Goal: Information Seeking & Learning: Learn about a topic

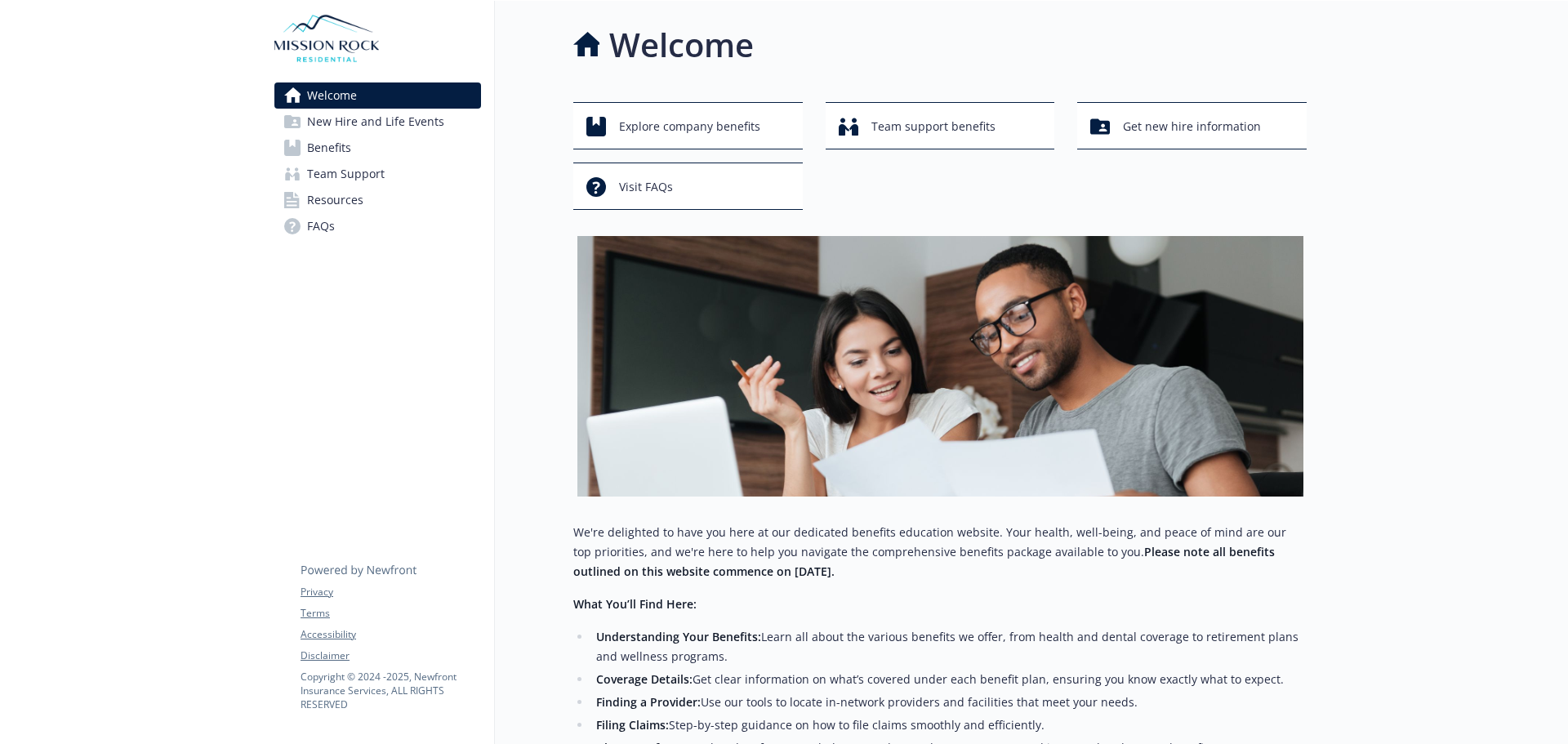
click at [433, 153] on link "Benefits" at bounding box center [377, 148] width 207 height 26
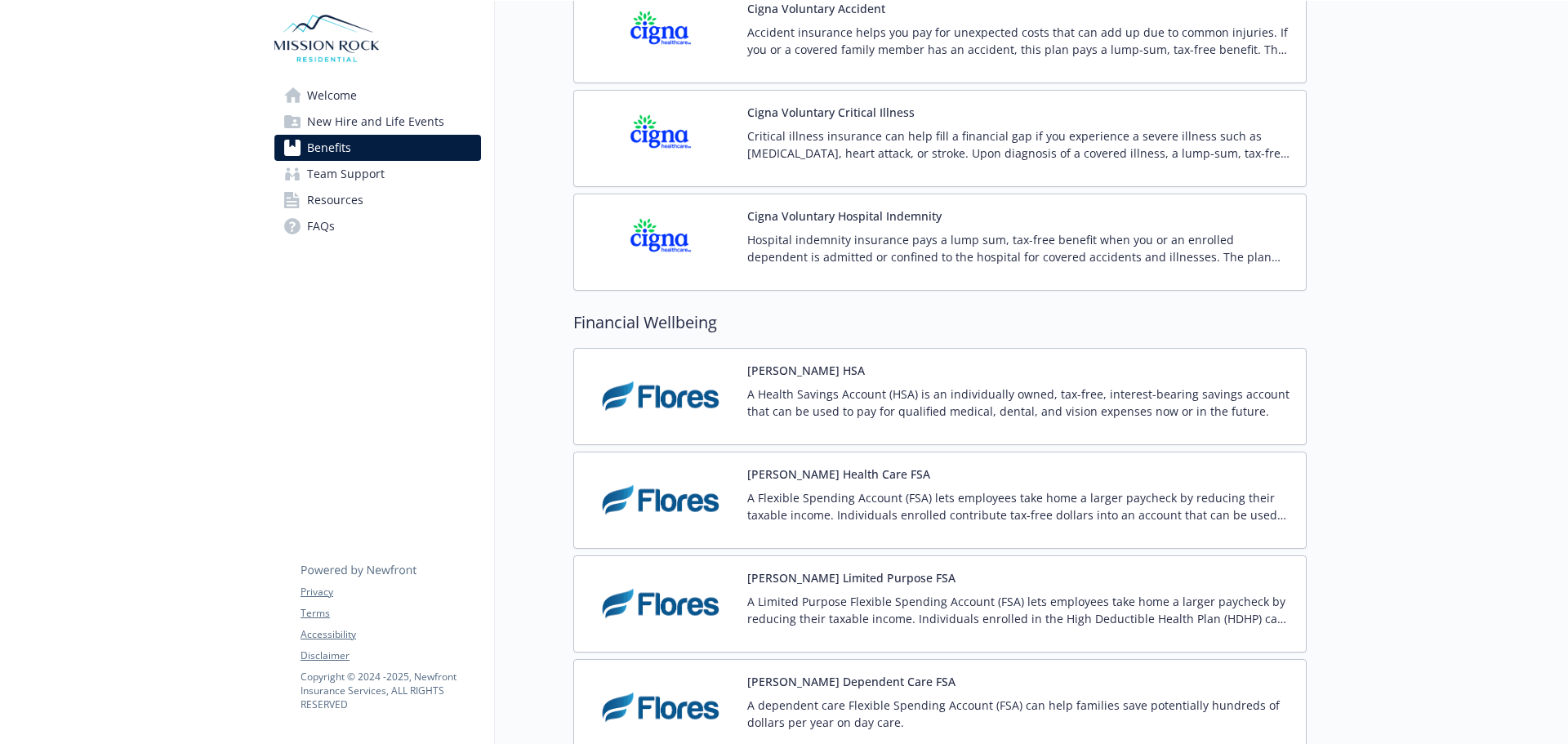
scroll to position [2123, 0]
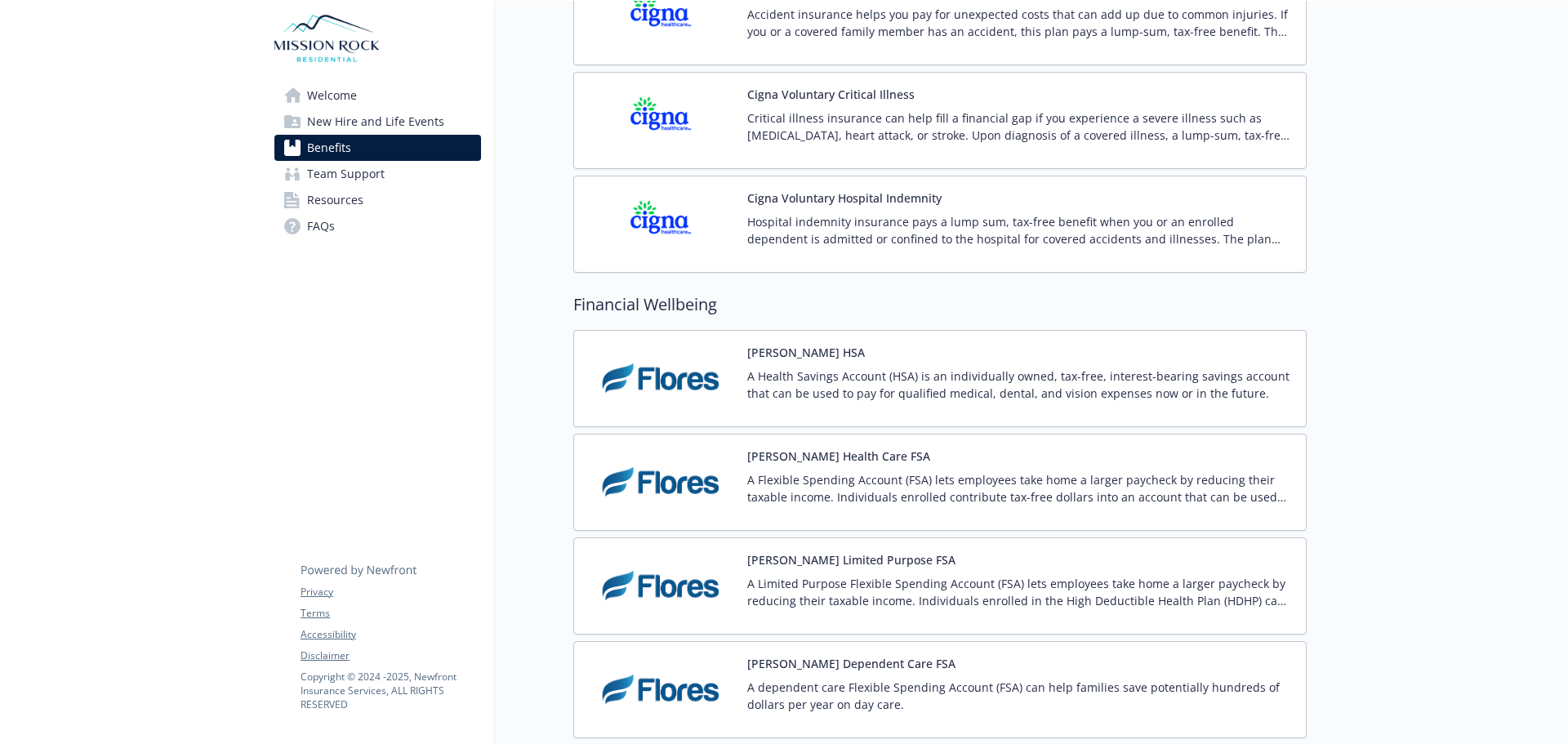
click at [392, 198] on link "Resources" at bounding box center [377, 200] width 207 height 26
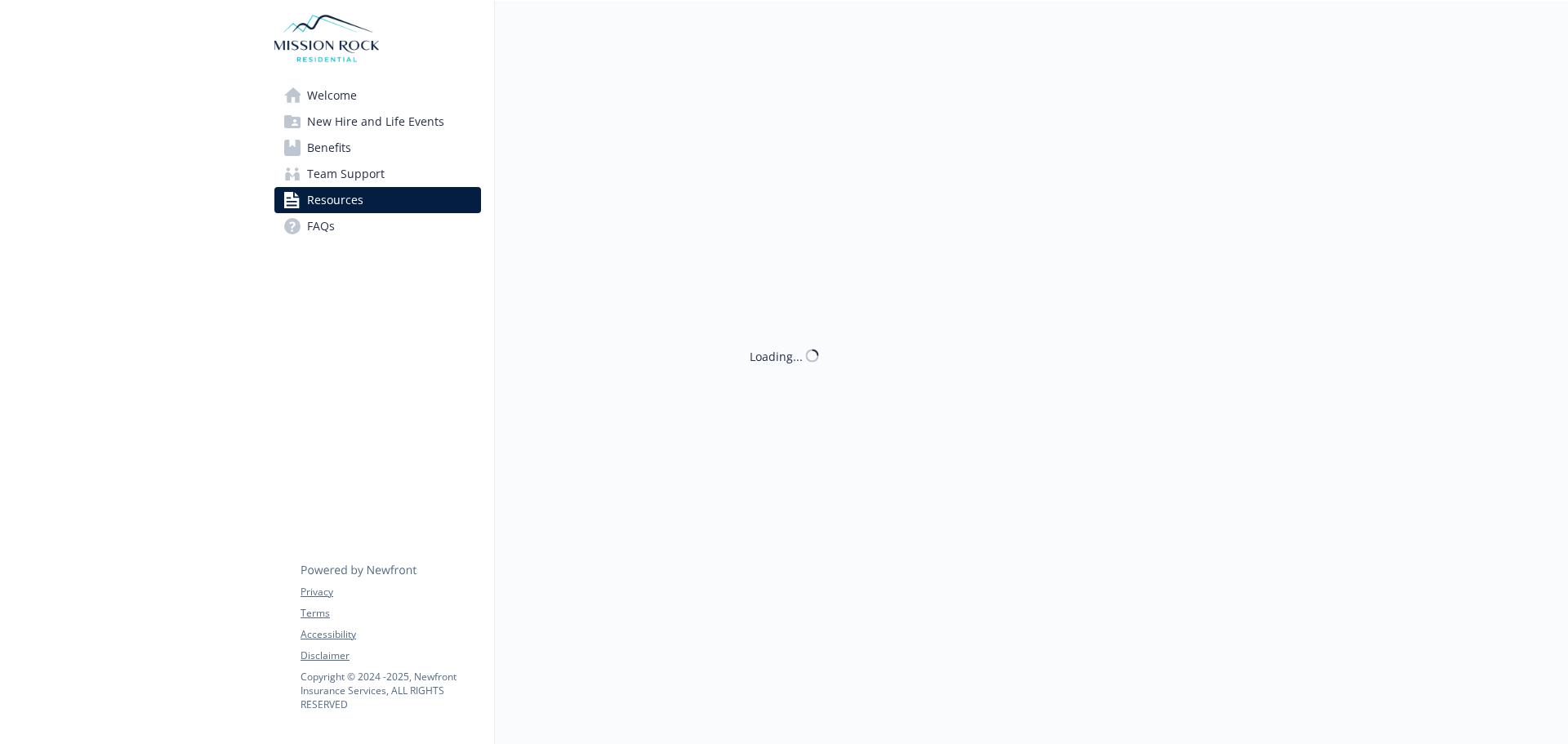
scroll to position [2123, 0]
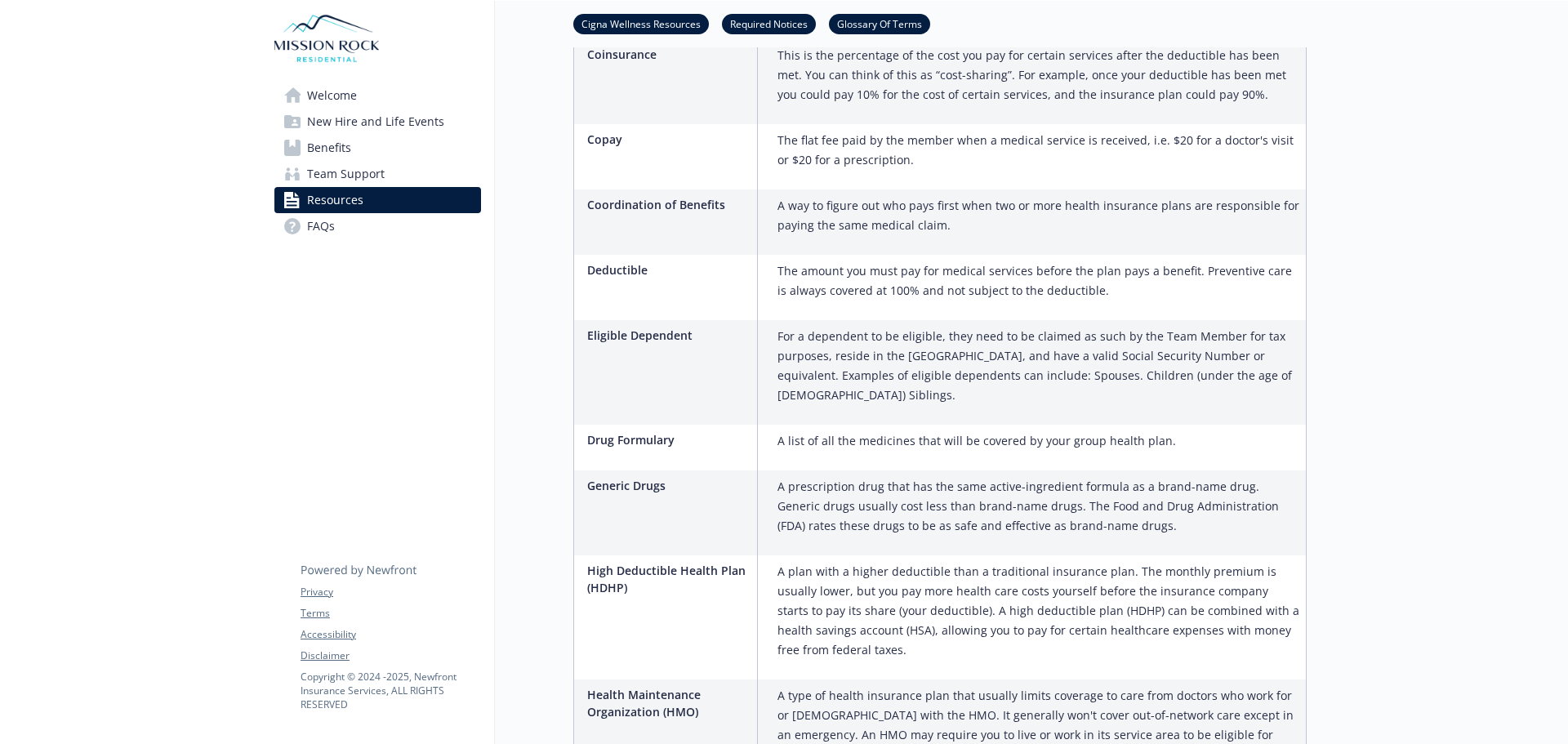
click at [401, 92] on link "Welcome" at bounding box center [377, 95] width 207 height 26
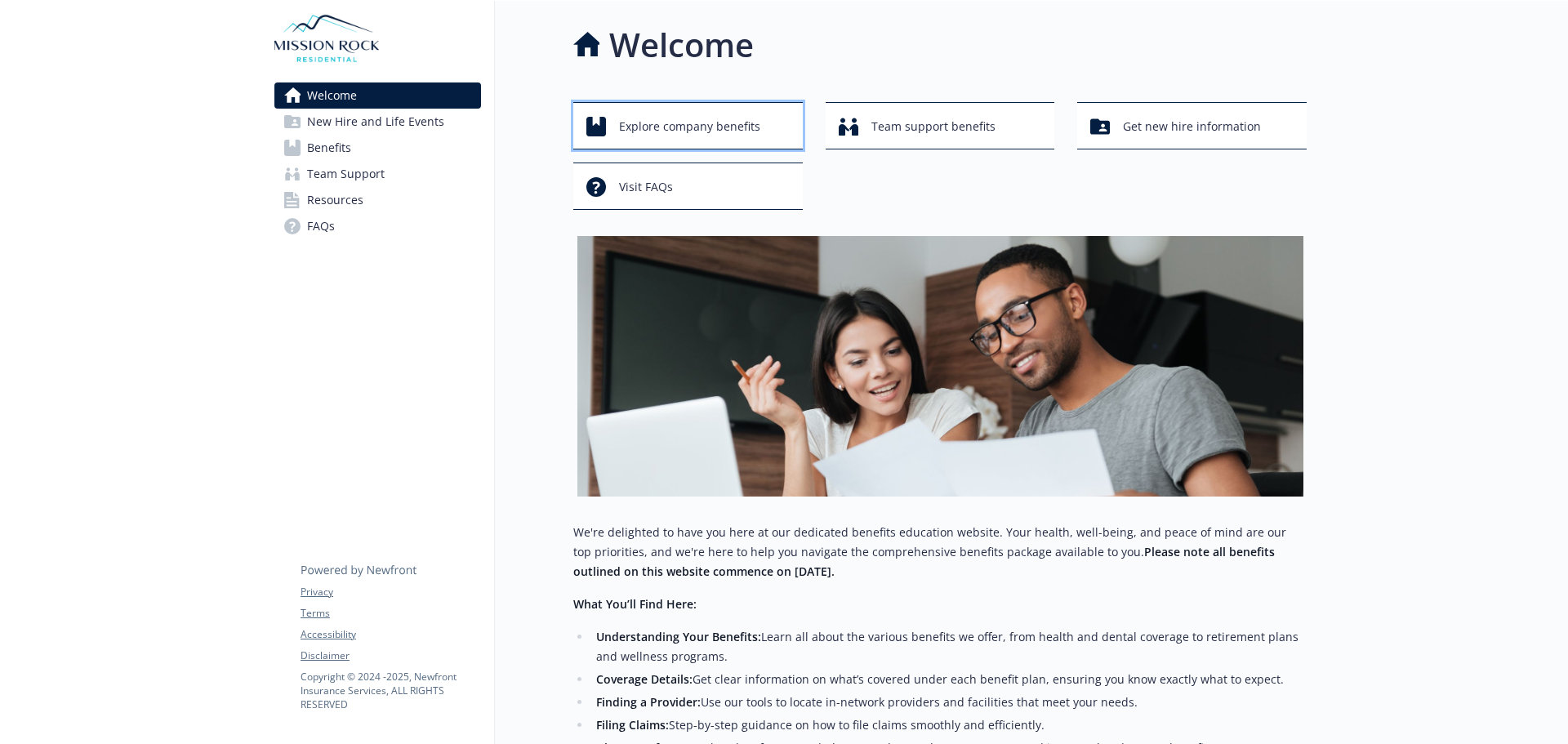
click at [755, 127] on span "Explore company benefits" at bounding box center [689, 126] width 141 height 31
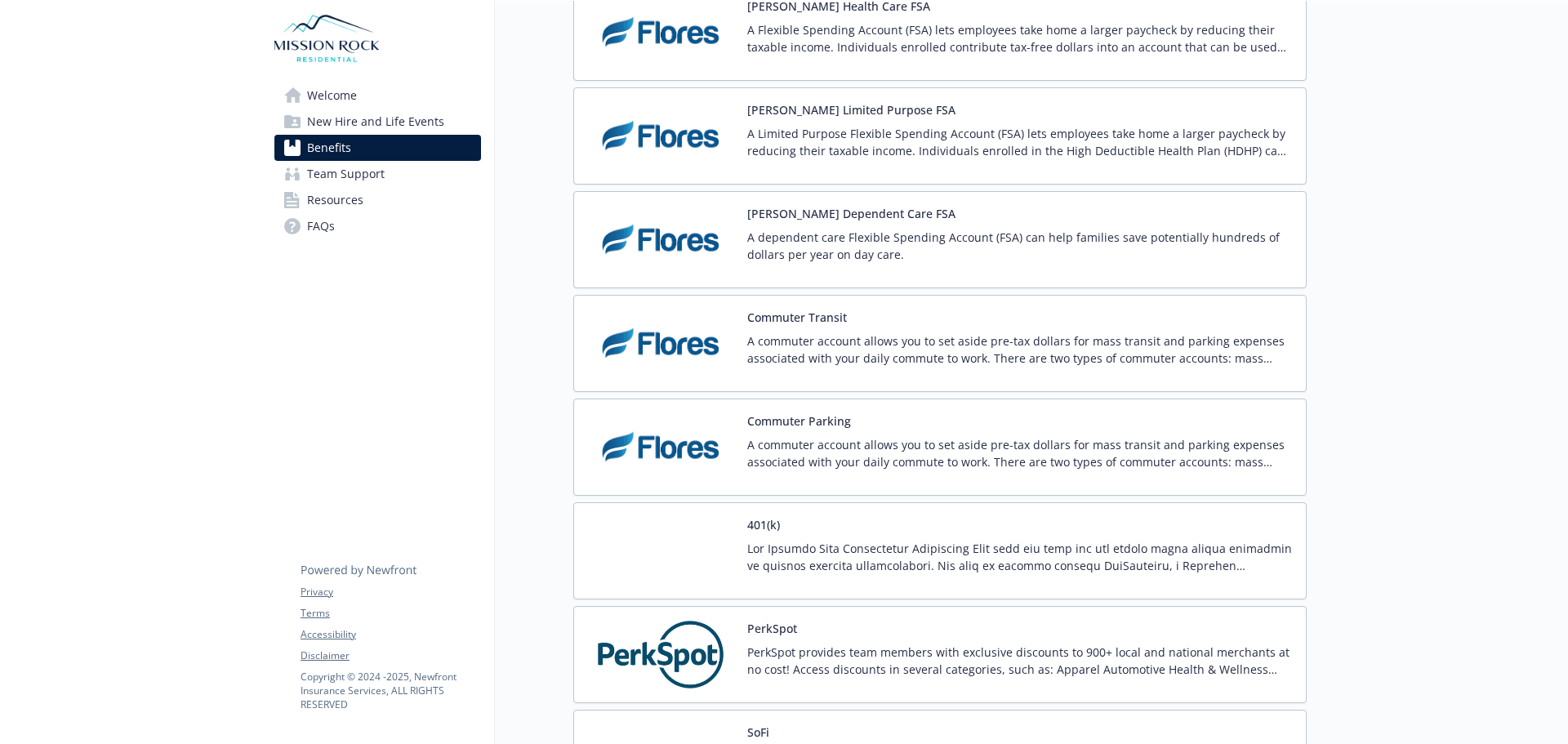
scroll to position [3074, 0]
